Goal: Navigation & Orientation: Understand site structure

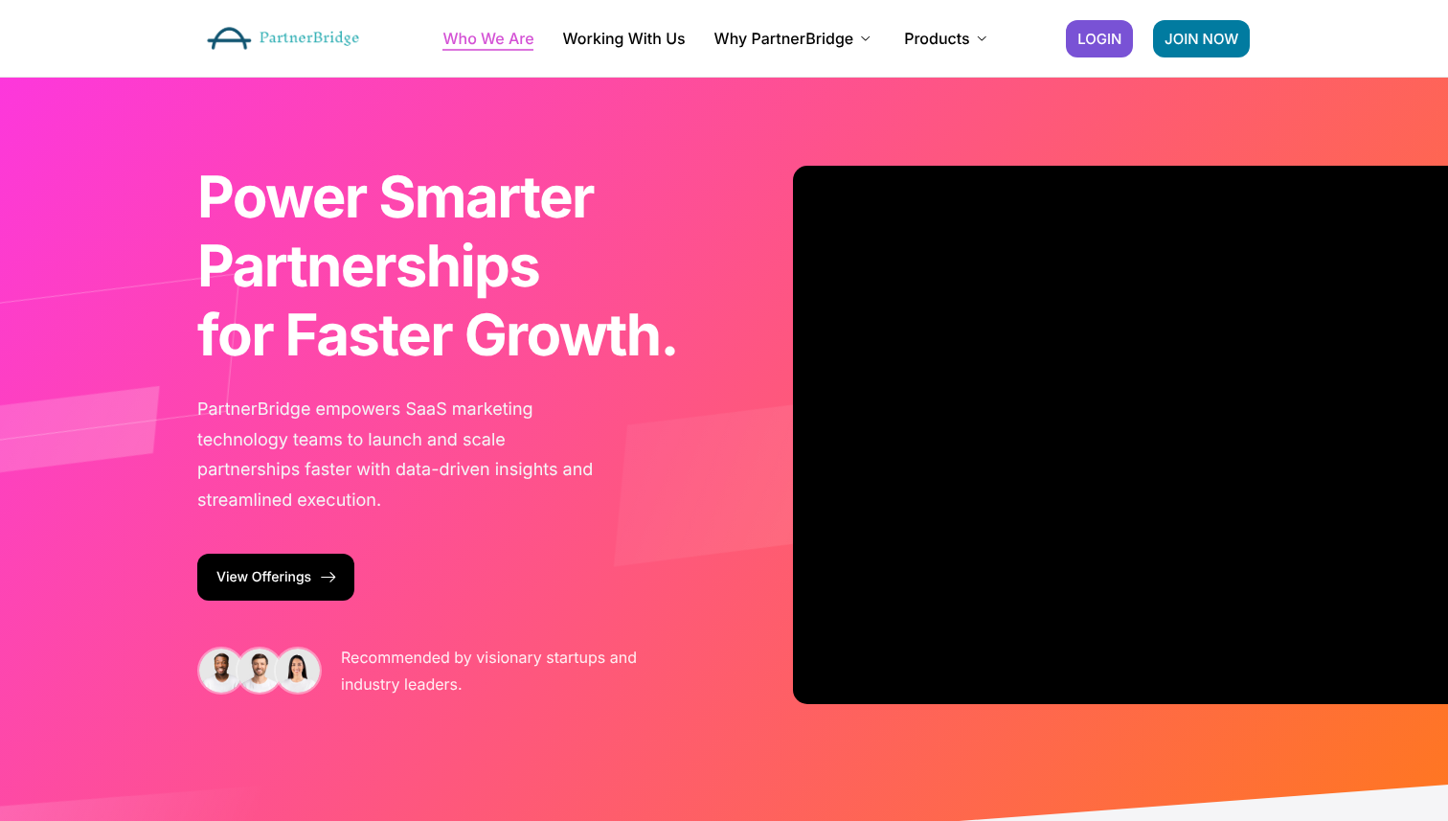
click at [498, 40] on link "Who We Are" at bounding box center [488, 38] width 91 height 15
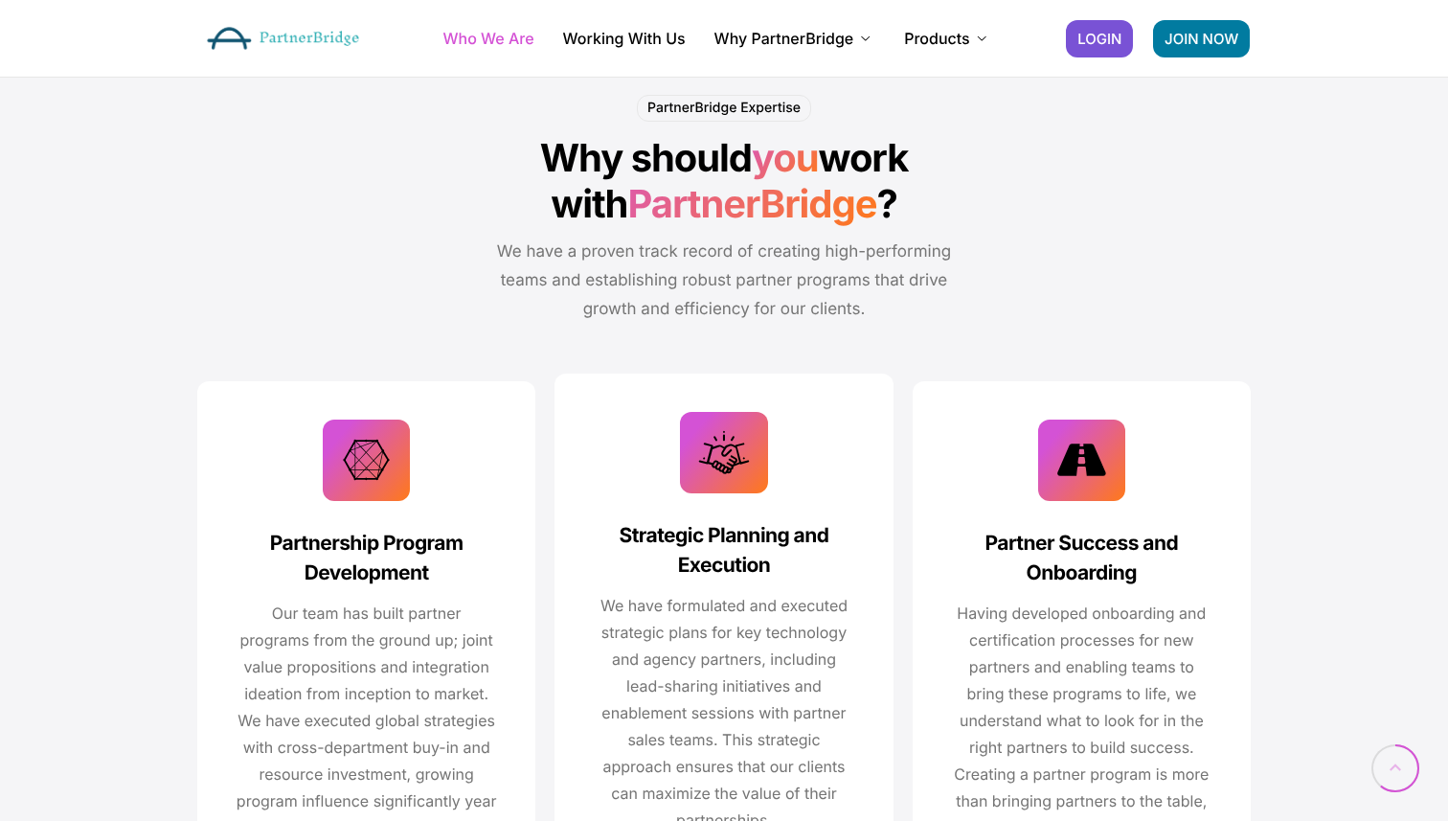
scroll to position [2850, 0]
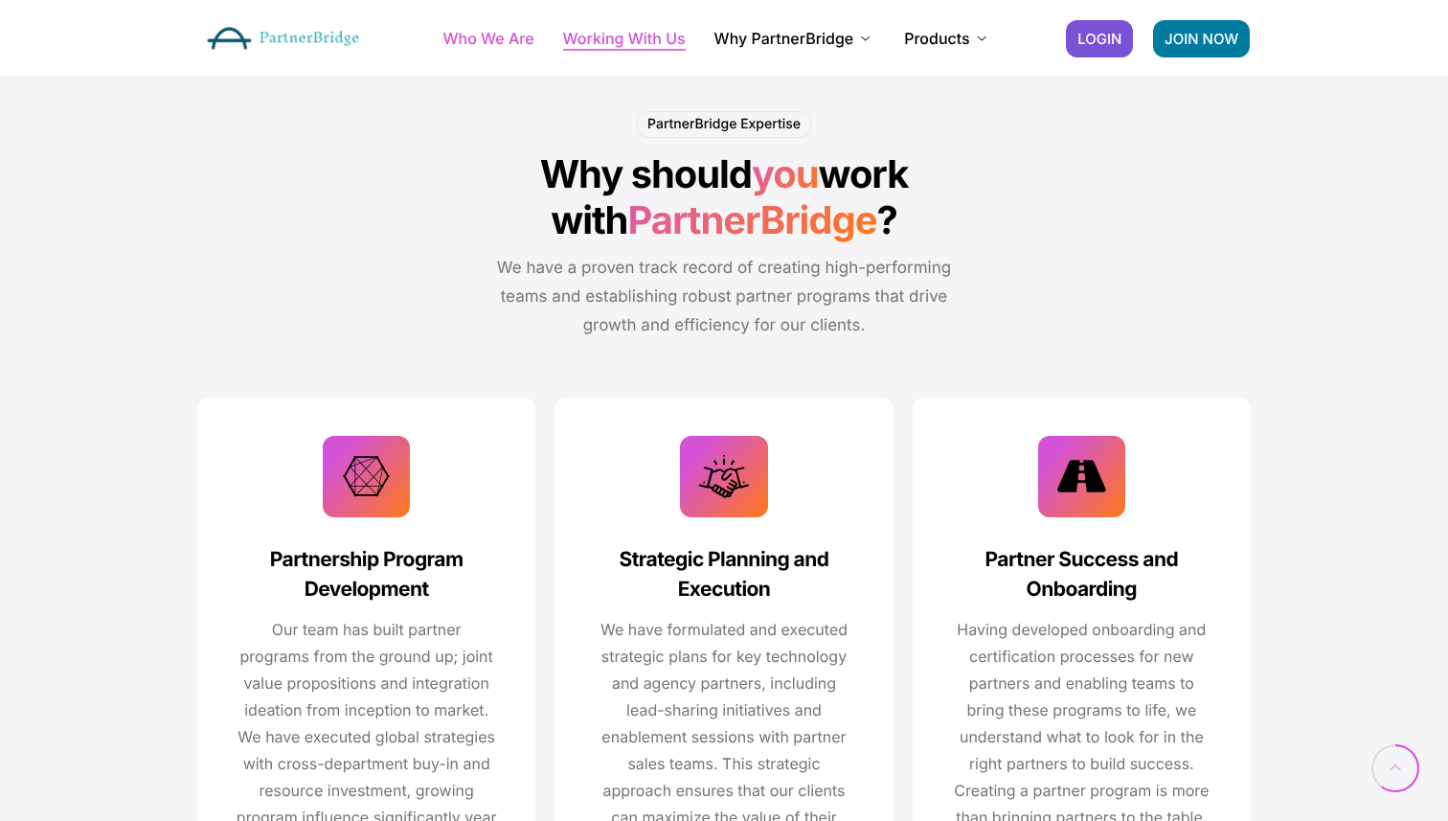
click at [670, 36] on link "Working With Us" at bounding box center [624, 38] width 123 height 15
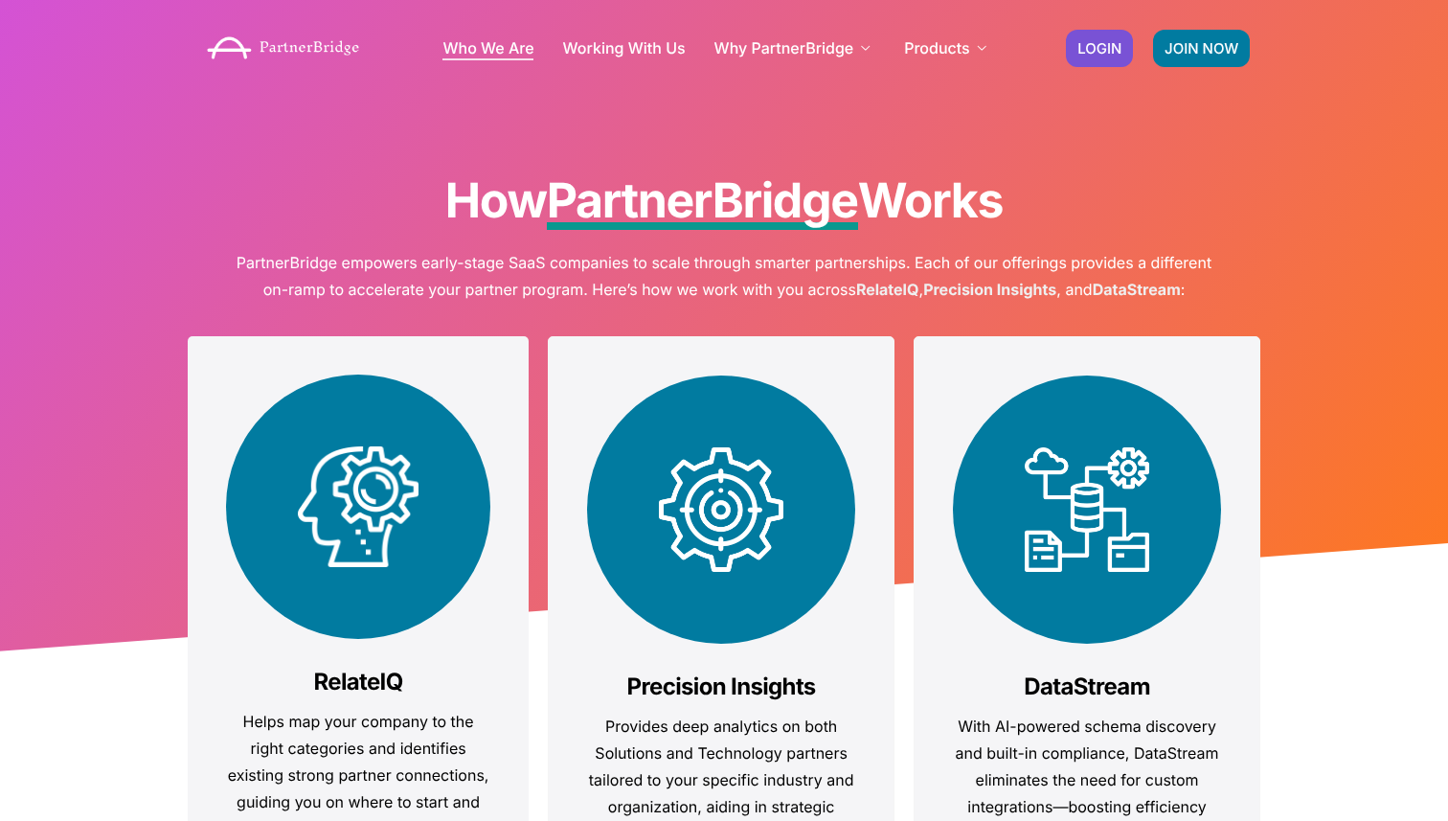
click at [476, 47] on link "Who We Are" at bounding box center [488, 47] width 91 height 15
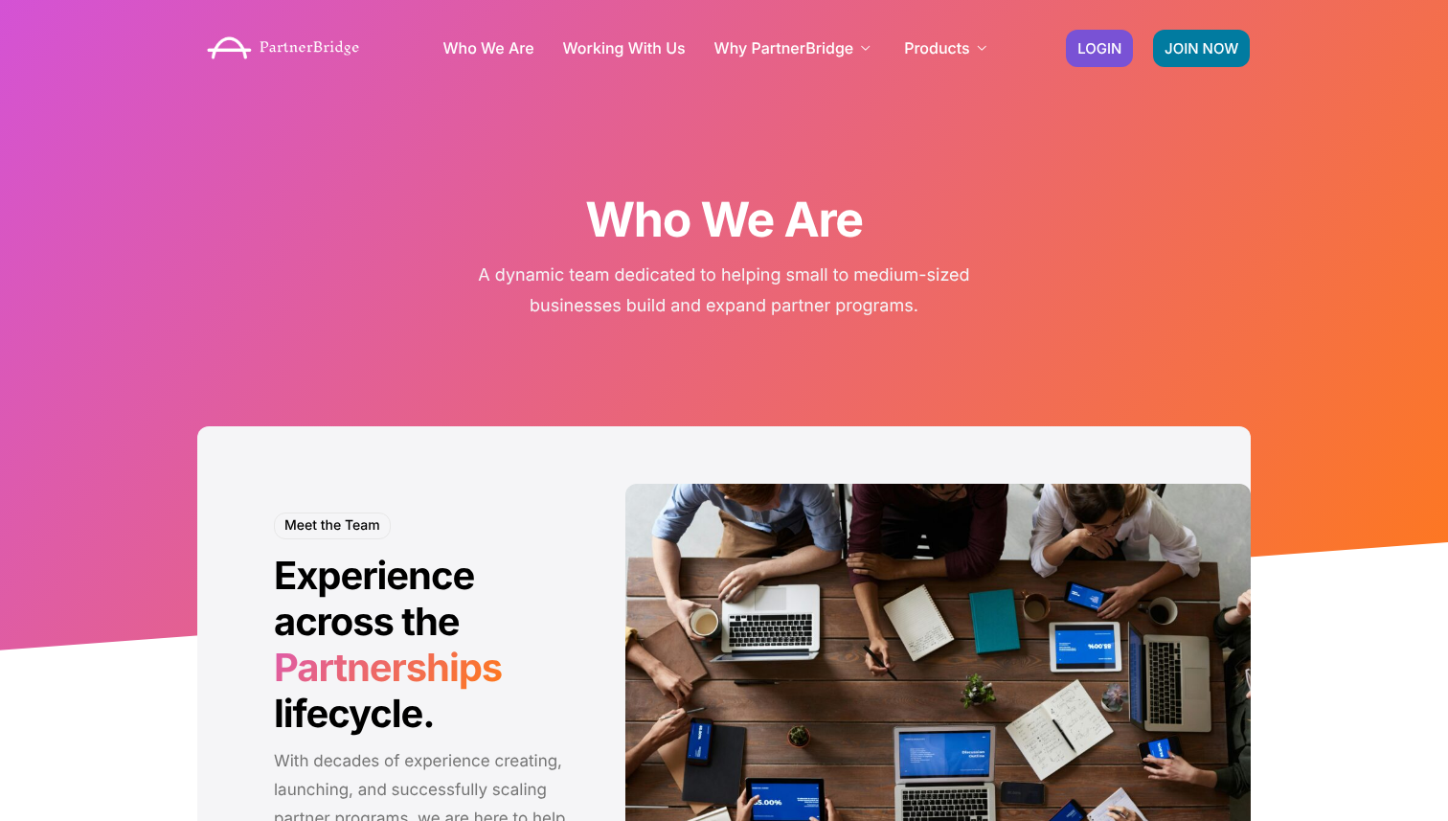
click at [252, 49] on img at bounding box center [282, 48] width 171 height 42
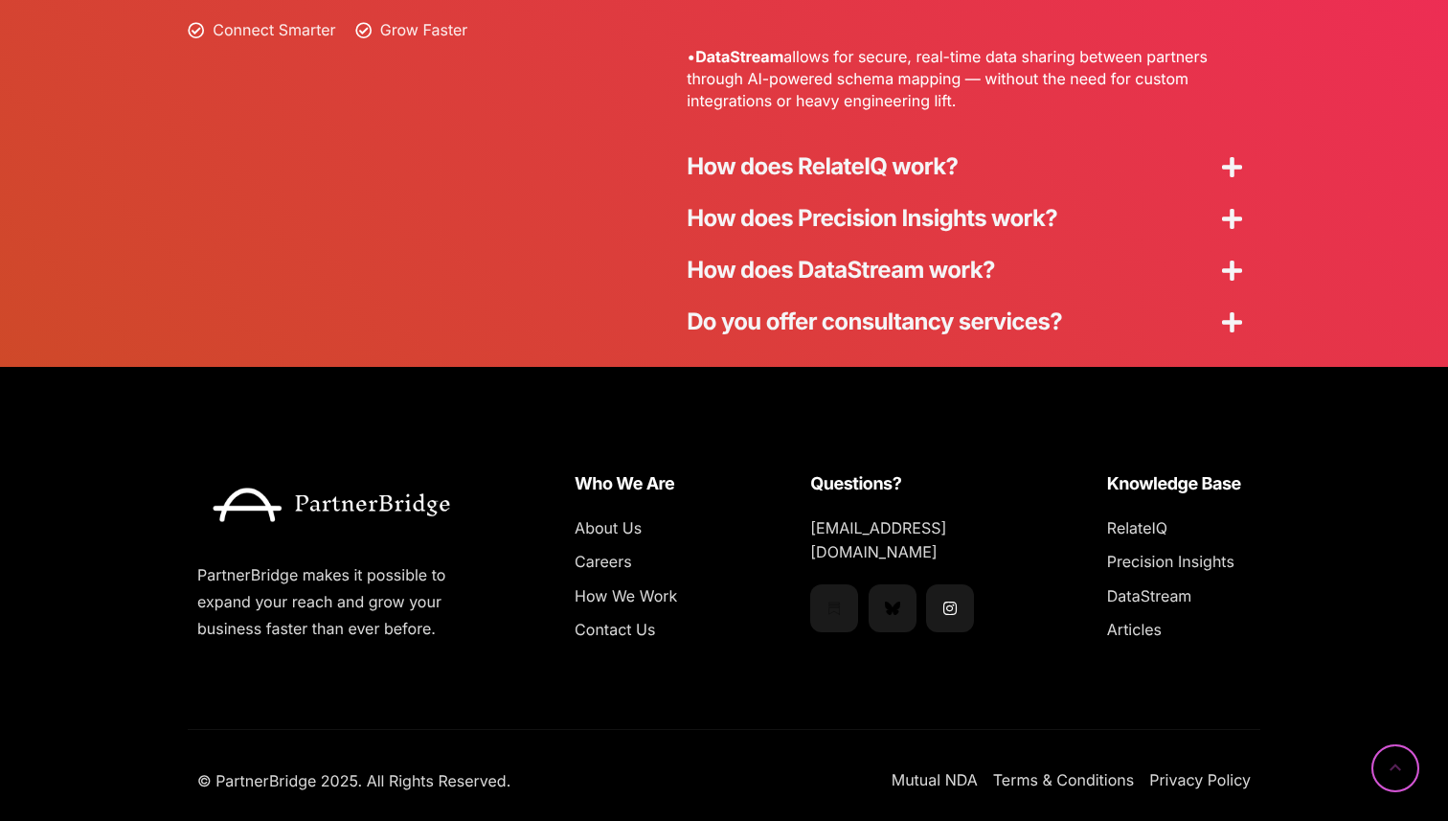
scroll to position [5222, 0]
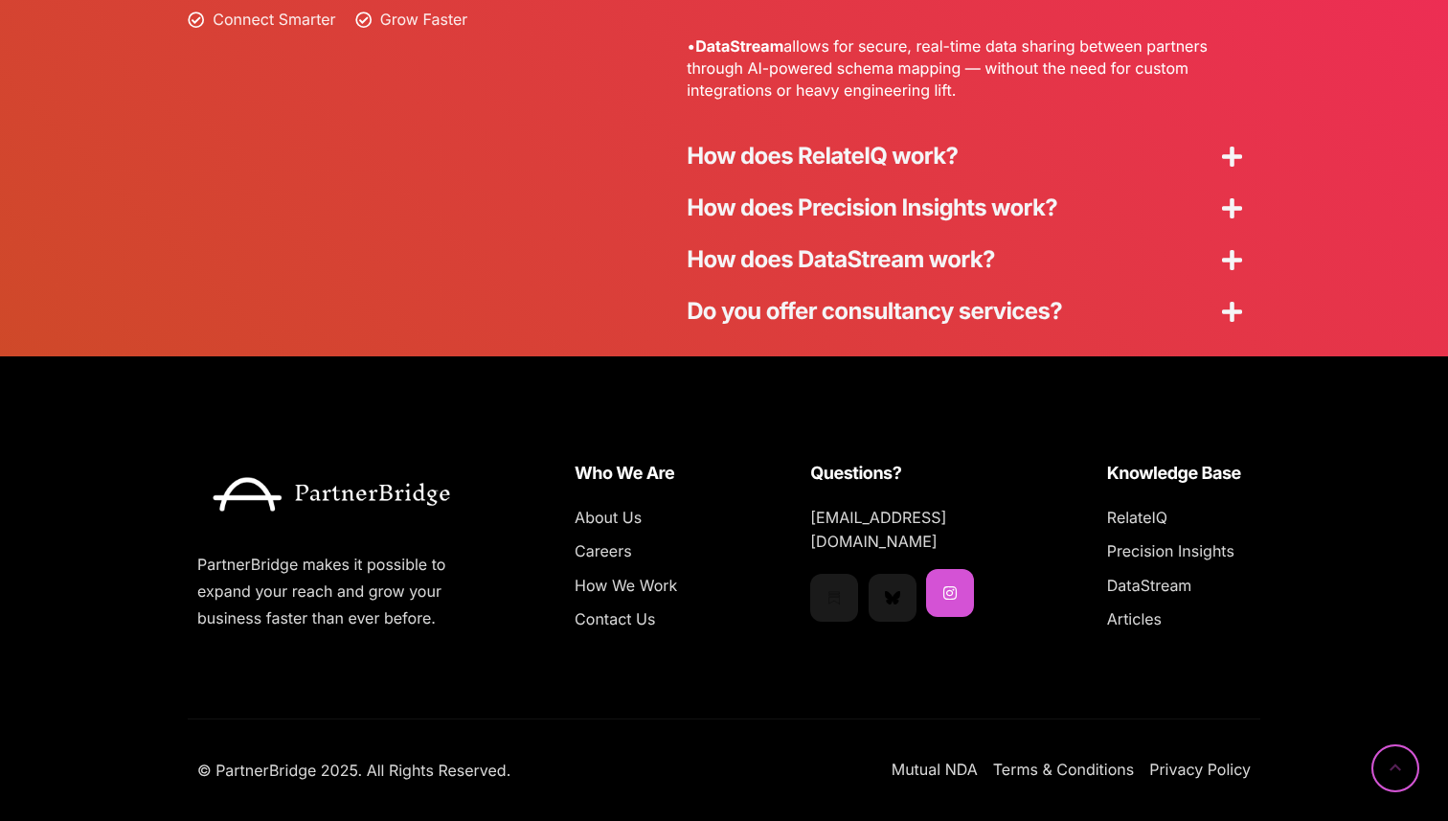
click at [955, 579] on link "Instagram" at bounding box center [950, 593] width 48 height 48
